Goal: Task Accomplishment & Management: Manage account settings

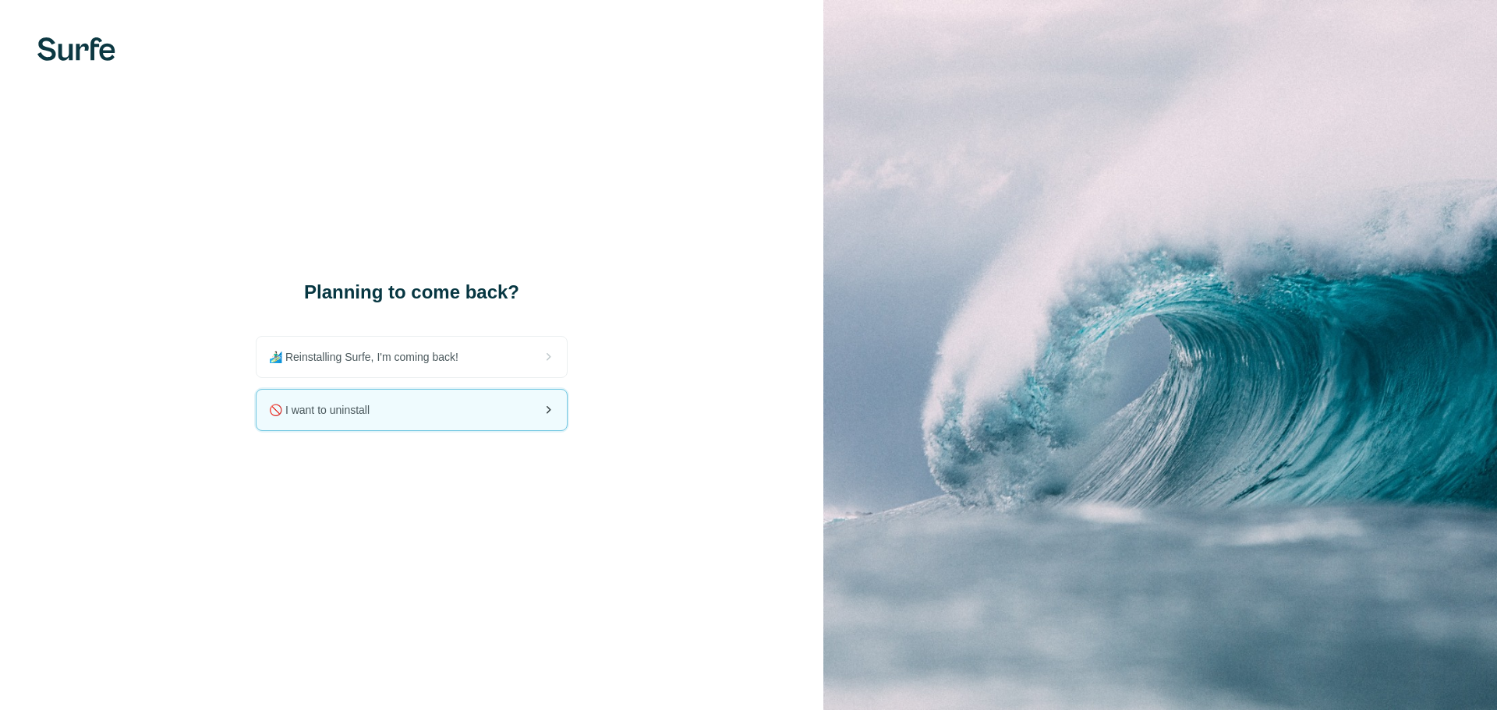
click at [399, 416] on div "🚫 I want to uninstall" at bounding box center [411, 410] width 310 height 41
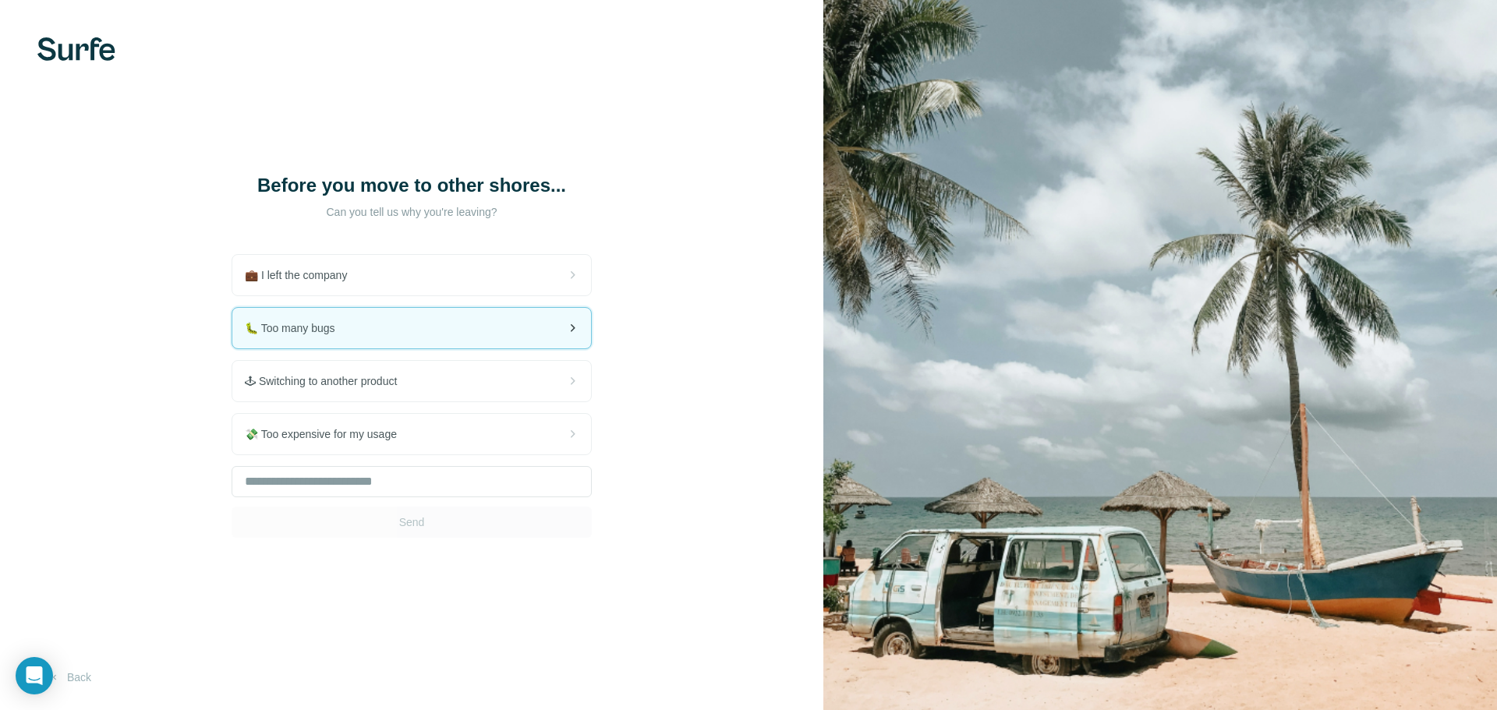
click at [384, 341] on div "🐛 Too many bugs" at bounding box center [411, 328] width 359 height 41
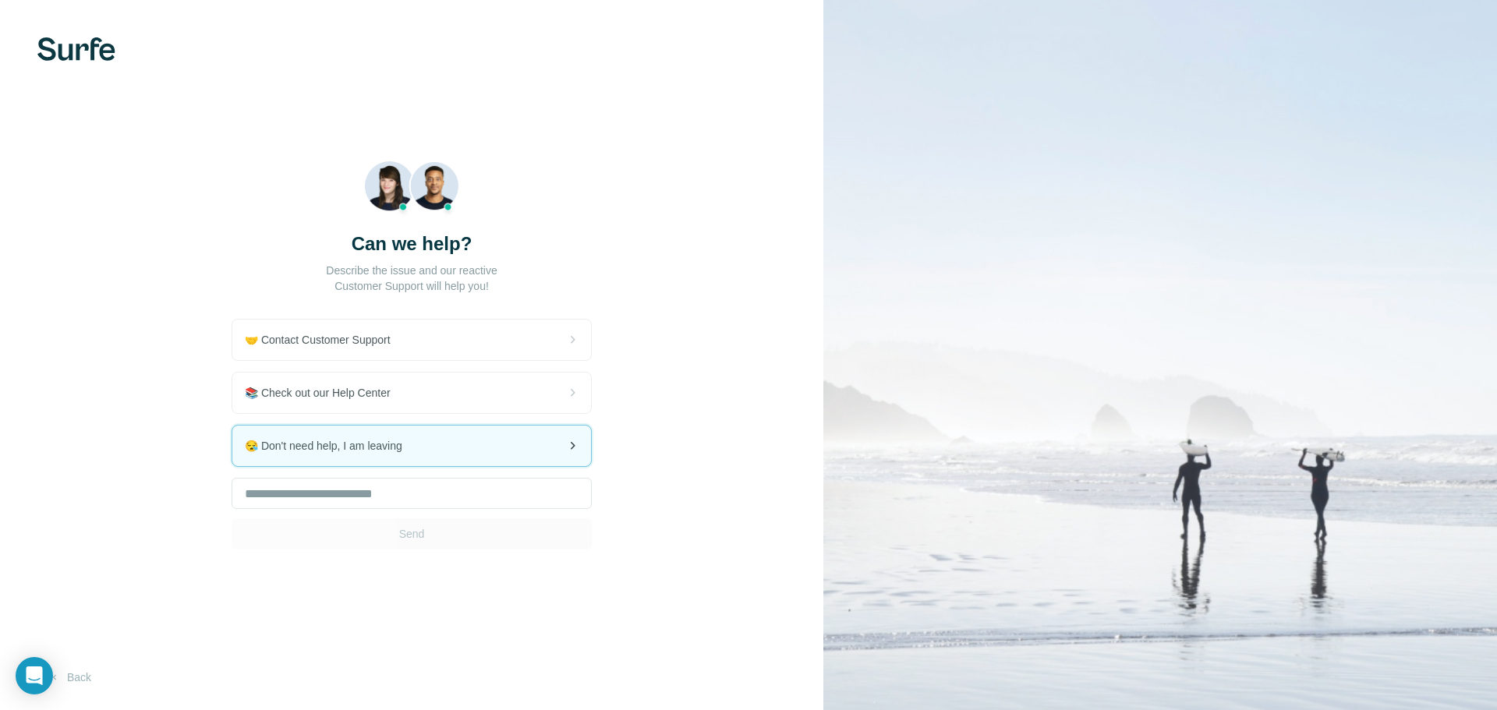
click at [538, 444] on div "😪 Don't need help, I am leaving" at bounding box center [411, 446] width 359 height 41
